Goal: Navigation & Orientation: Find specific page/section

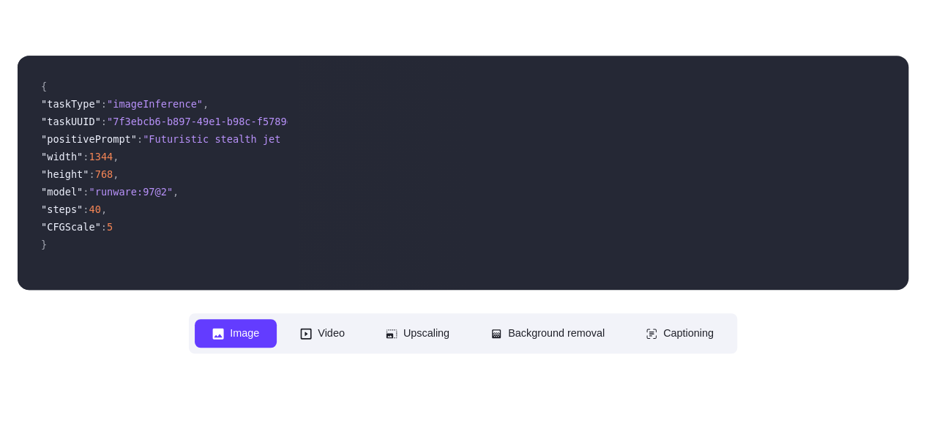
scroll to position [439, 0]
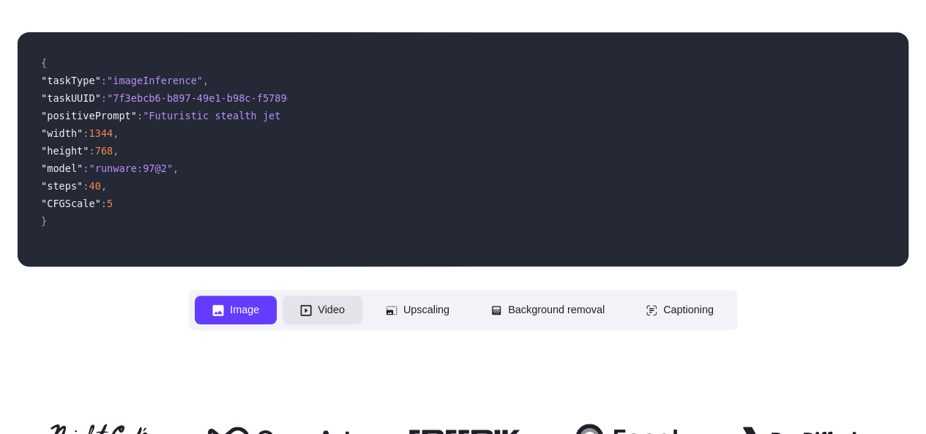
click at [306, 324] on button "Video" at bounding box center [323, 310] width 80 height 29
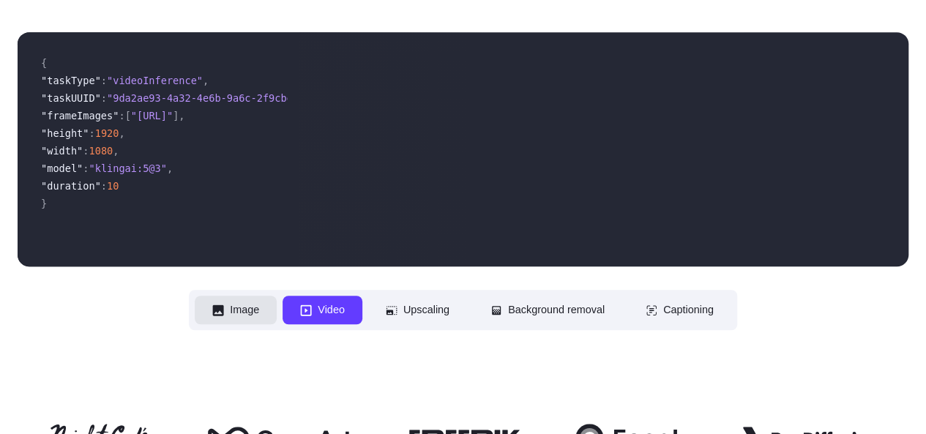
click at [209, 324] on button "Image" at bounding box center [236, 310] width 82 height 29
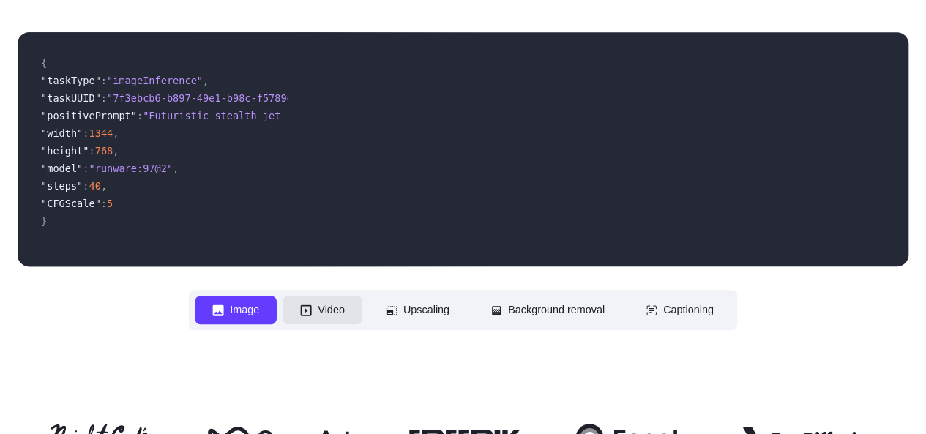
click at [283, 324] on button "Video" at bounding box center [323, 310] width 80 height 29
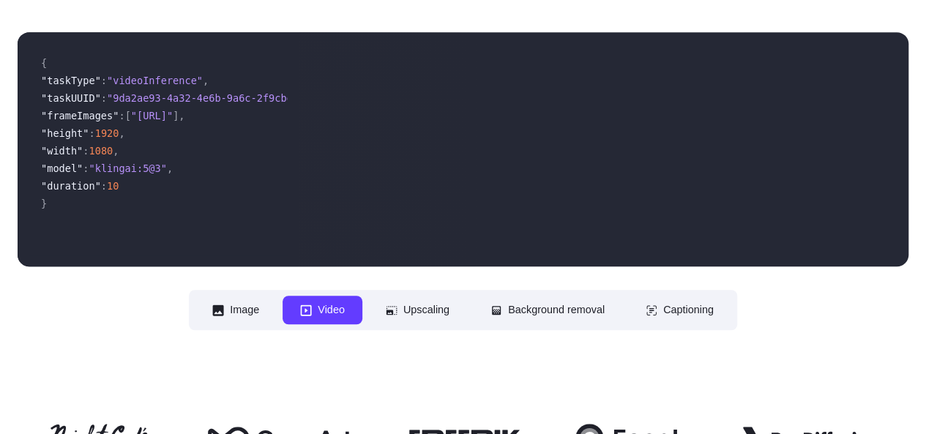
click at [170, 330] on div "**********" at bounding box center [463, 181] width 891 height 298
click at [227, 324] on button "Image" at bounding box center [236, 310] width 82 height 29
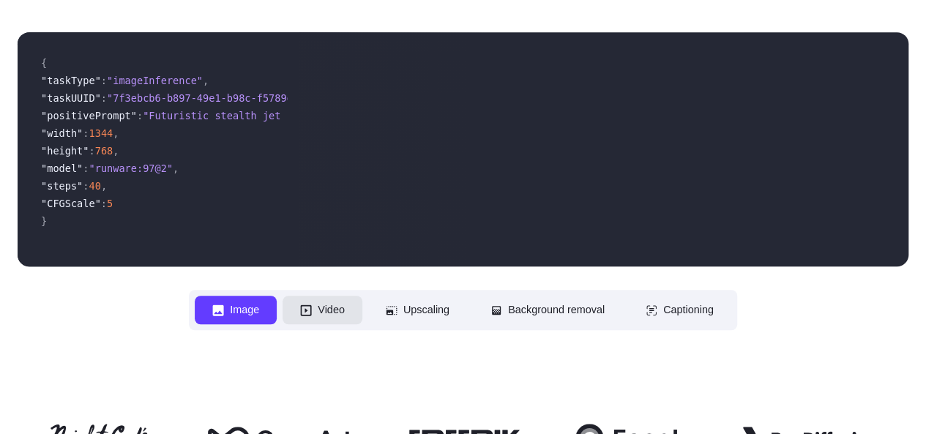
click at [287, 324] on button "Video" at bounding box center [323, 310] width 80 height 29
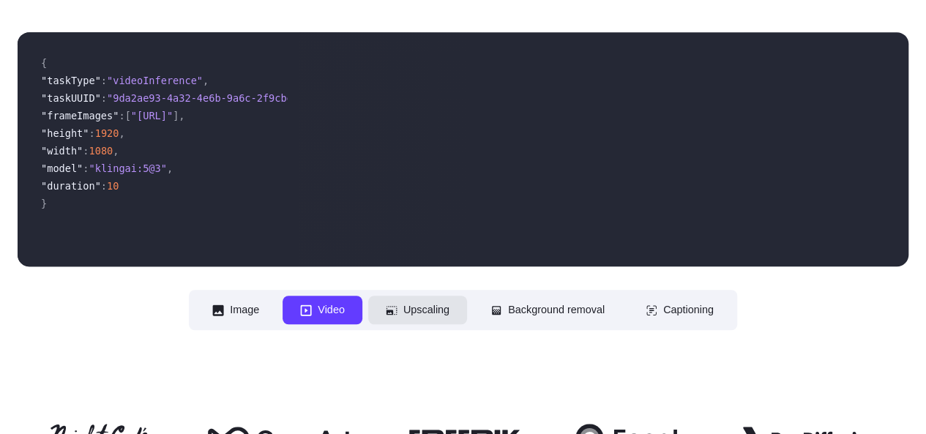
click at [401, 324] on button "Upscaling" at bounding box center [417, 310] width 99 height 29
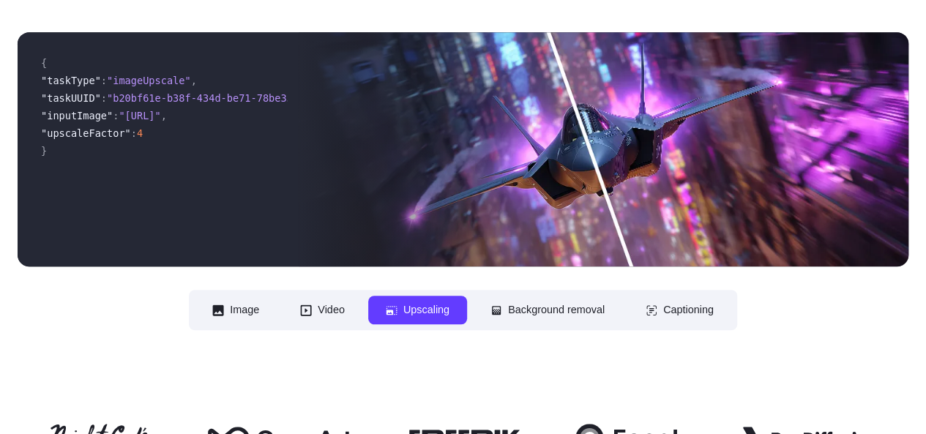
click at [540, 330] on nav "**********" at bounding box center [463, 310] width 548 height 40
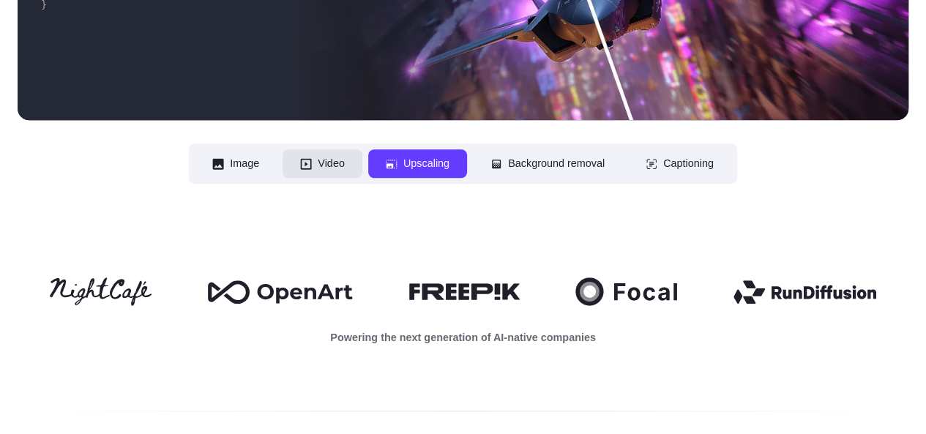
click at [311, 178] on button "Video" at bounding box center [323, 163] width 80 height 29
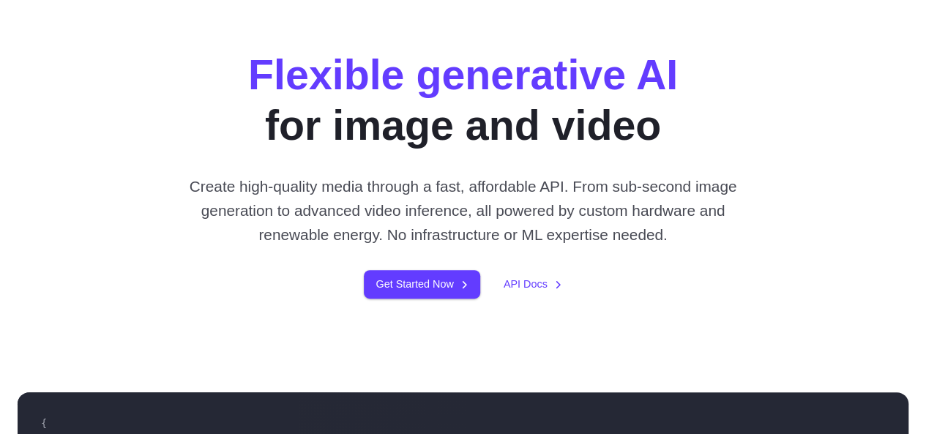
scroll to position [73, 0]
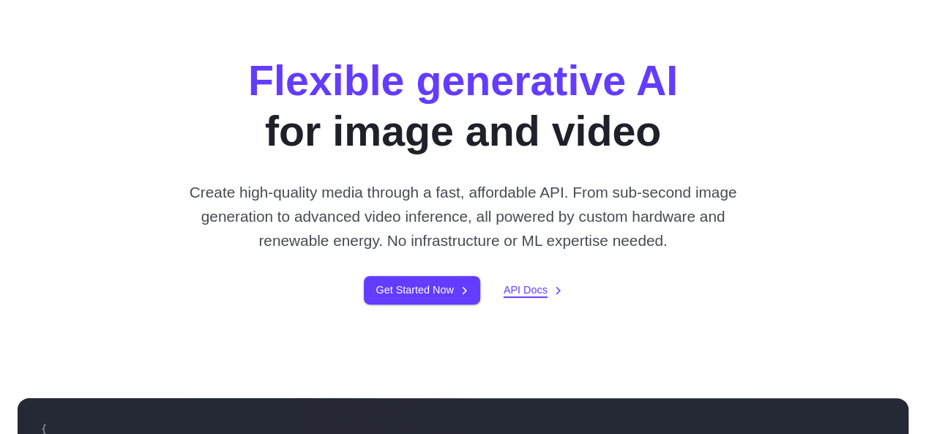
click at [533, 299] on link "API Docs" at bounding box center [533, 290] width 59 height 17
